Goal: Use online tool/utility: Utilize a website feature to perform a specific function

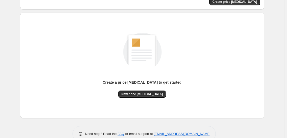
scroll to position [54, 0]
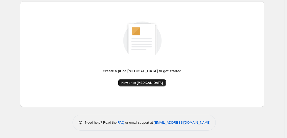
click at [149, 82] on span "New price [MEDICAL_DATA]" at bounding box center [141, 83] width 41 height 4
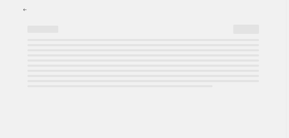
select select "percentage"
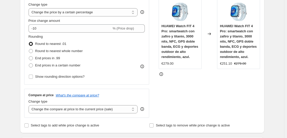
scroll to position [113, 0]
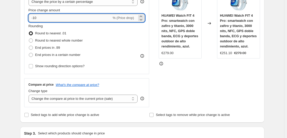
click at [73, 19] on input "-10" at bounding box center [69, 18] width 83 height 8
type input "-1"
type input "-35"
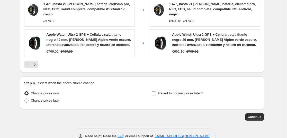
scroll to position [409, 0]
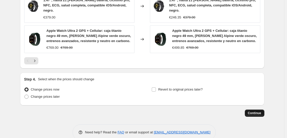
click at [250, 111] on span "Continue" at bounding box center [253, 113] width 13 height 4
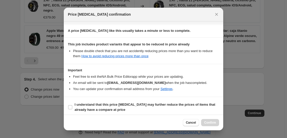
scroll to position [78, 0]
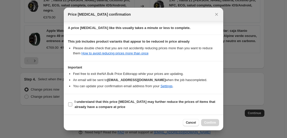
click at [74, 102] on b "I understand that this price [MEDICAL_DATA] may further reduce the prices of it…" at bounding box center [144, 104] width 140 height 9
click at [72, 102] on input "I understand that this price [MEDICAL_DATA] may further reduce the prices of it…" at bounding box center [70, 104] width 4 height 4
checkbox input "true"
click at [214, 123] on span "Confirm" at bounding box center [210, 123] width 12 height 4
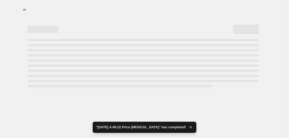
select select "percentage"
